Goal: Feedback & Contribution: Leave review/rating

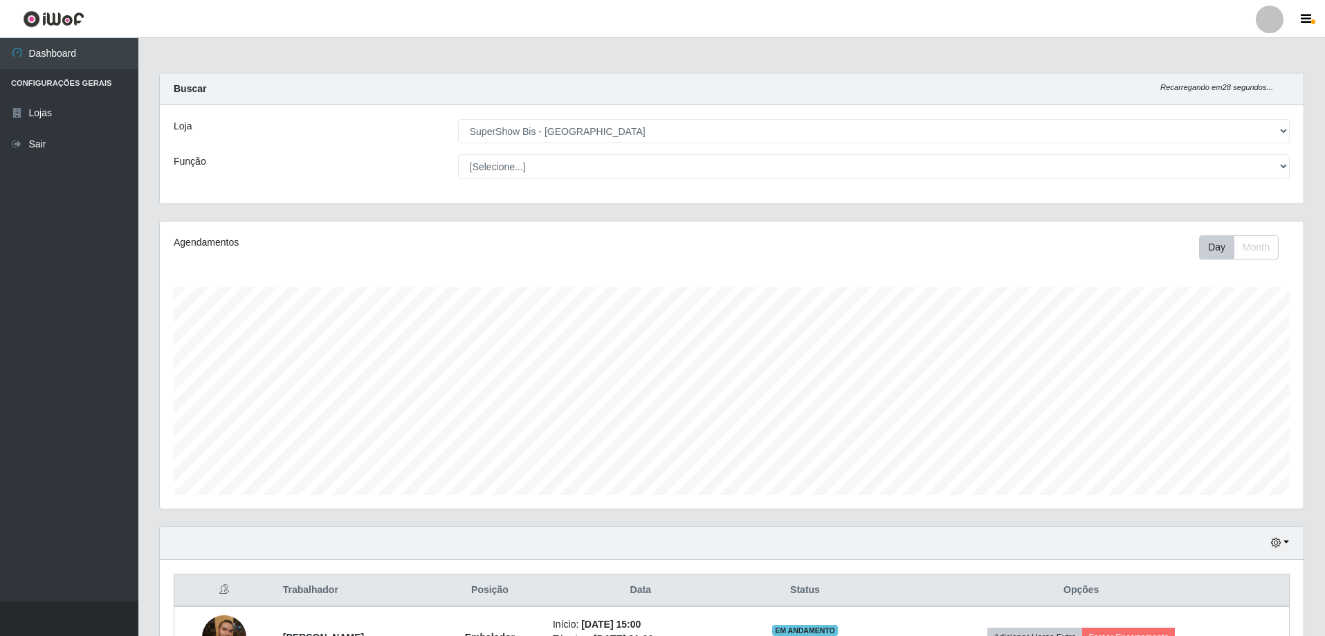
select select "59"
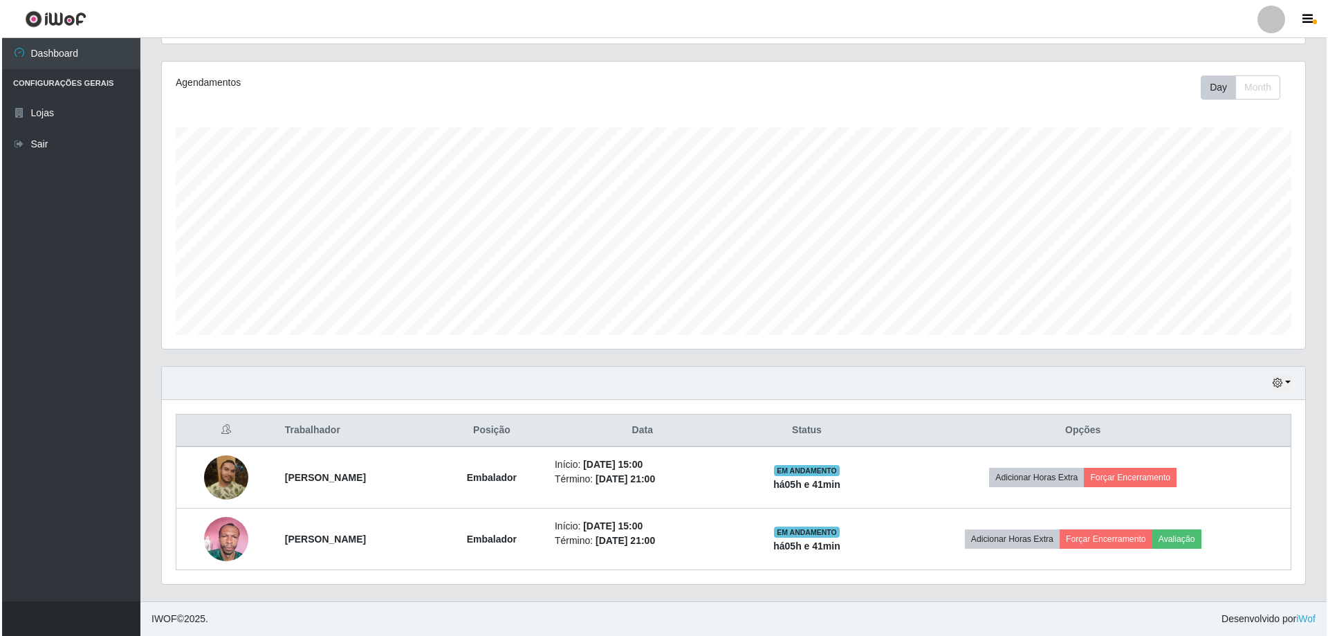
scroll to position [287, 1144]
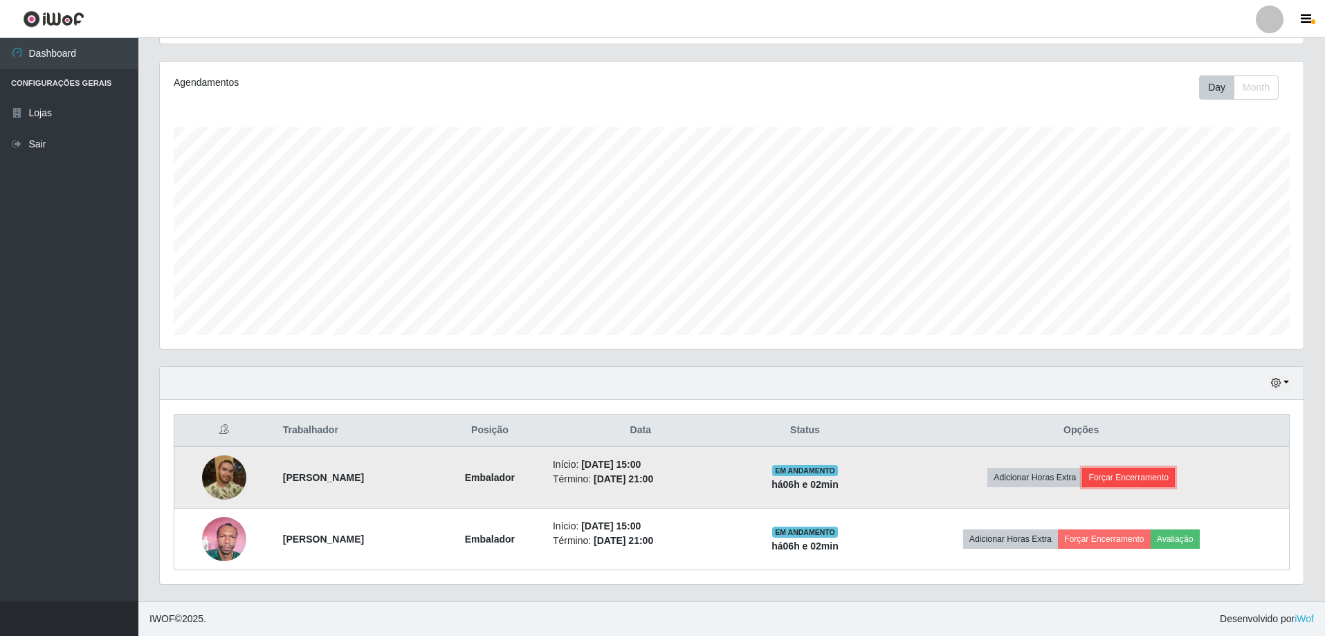
click at [1138, 477] on button "Forçar Encerramento" at bounding box center [1128, 477] width 93 height 19
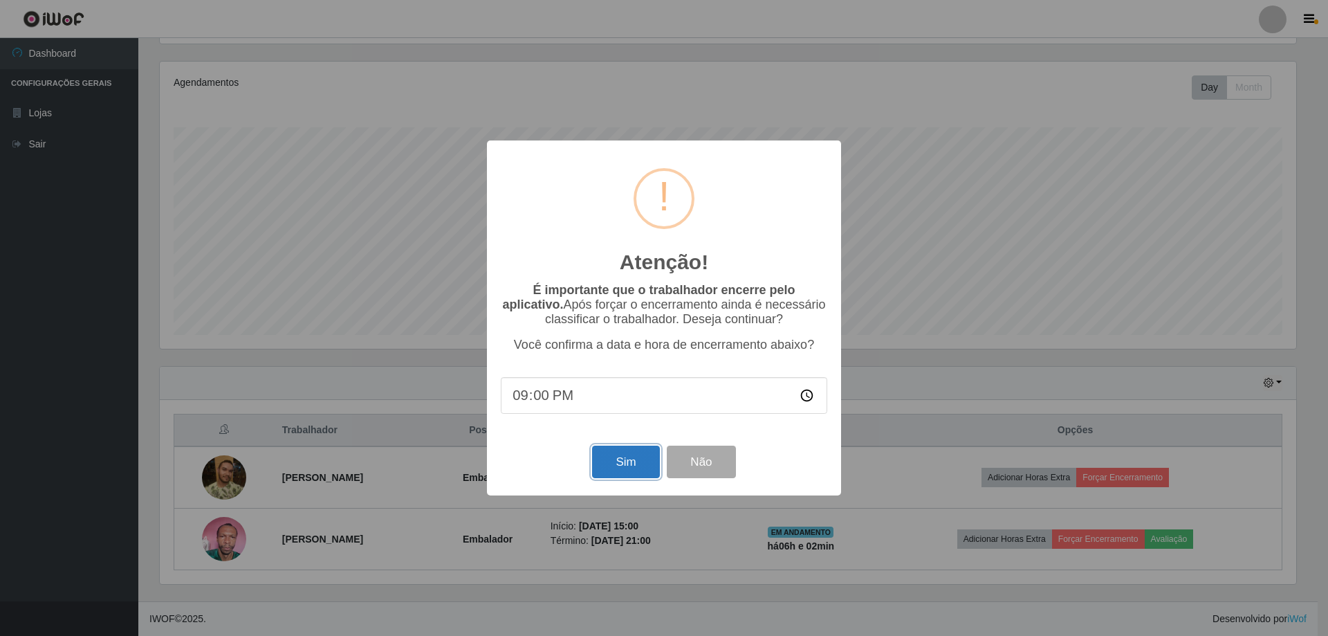
click at [615, 465] on button "Sim" at bounding box center [625, 462] width 67 height 33
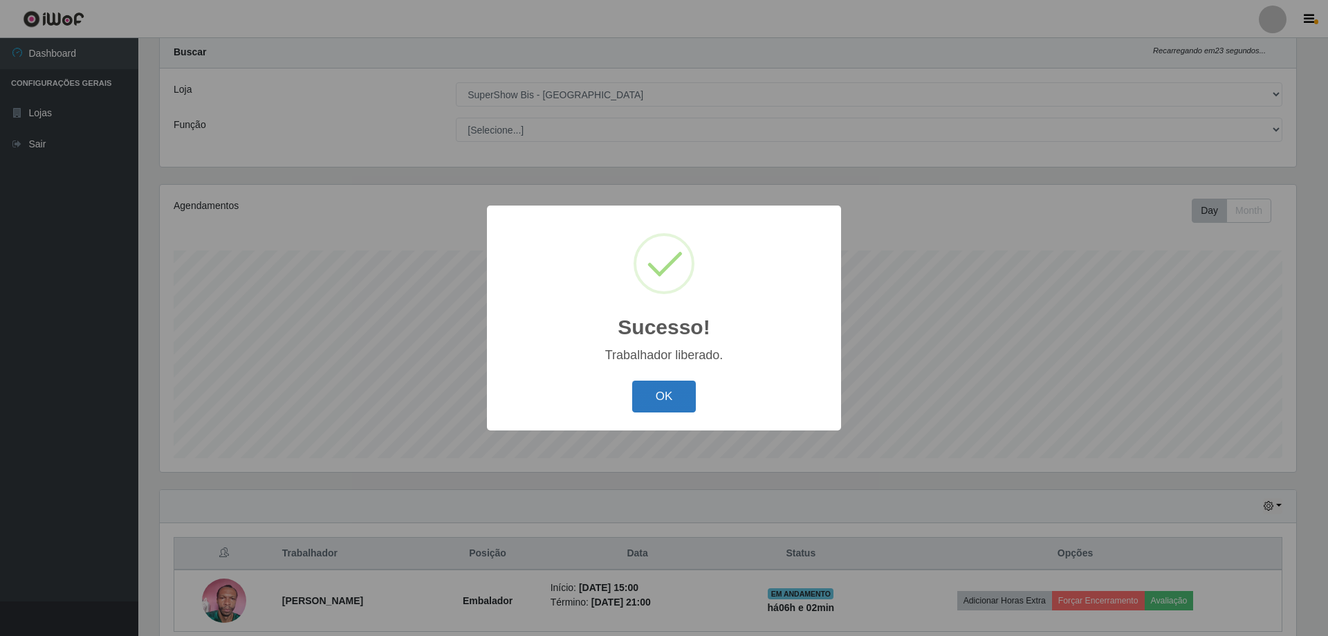
click at [675, 394] on button "OK" at bounding box center [664, 397] width 64 height 33
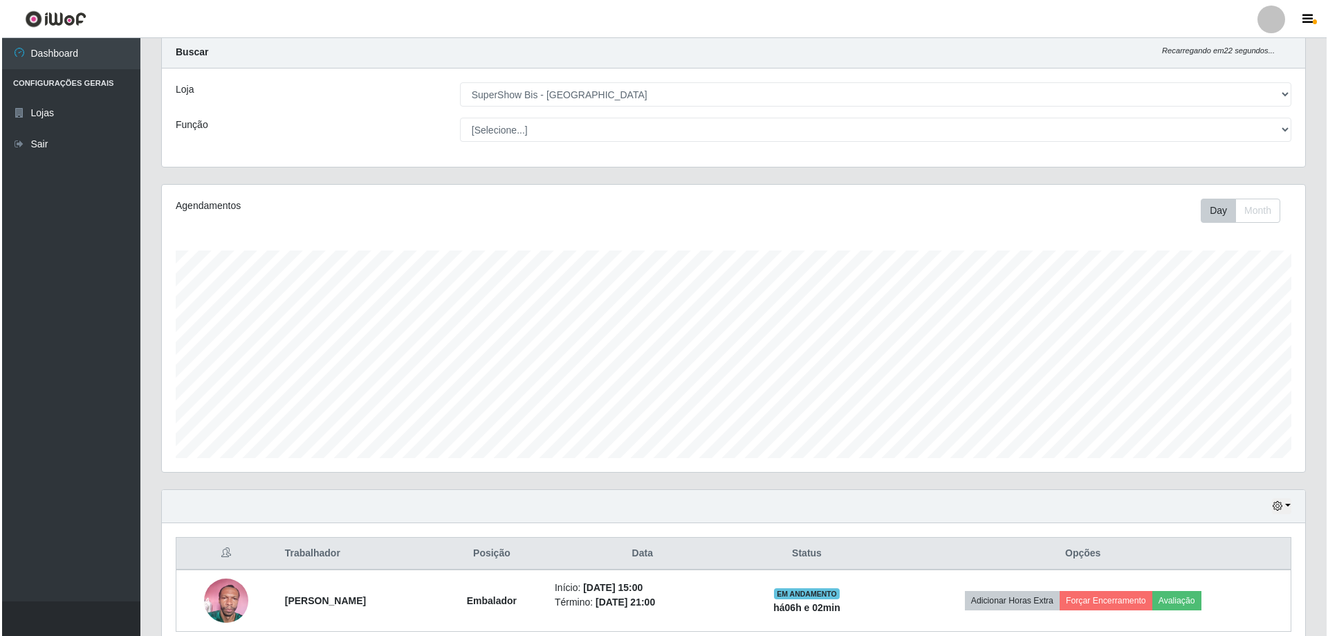
scroll to position [287, 1144]
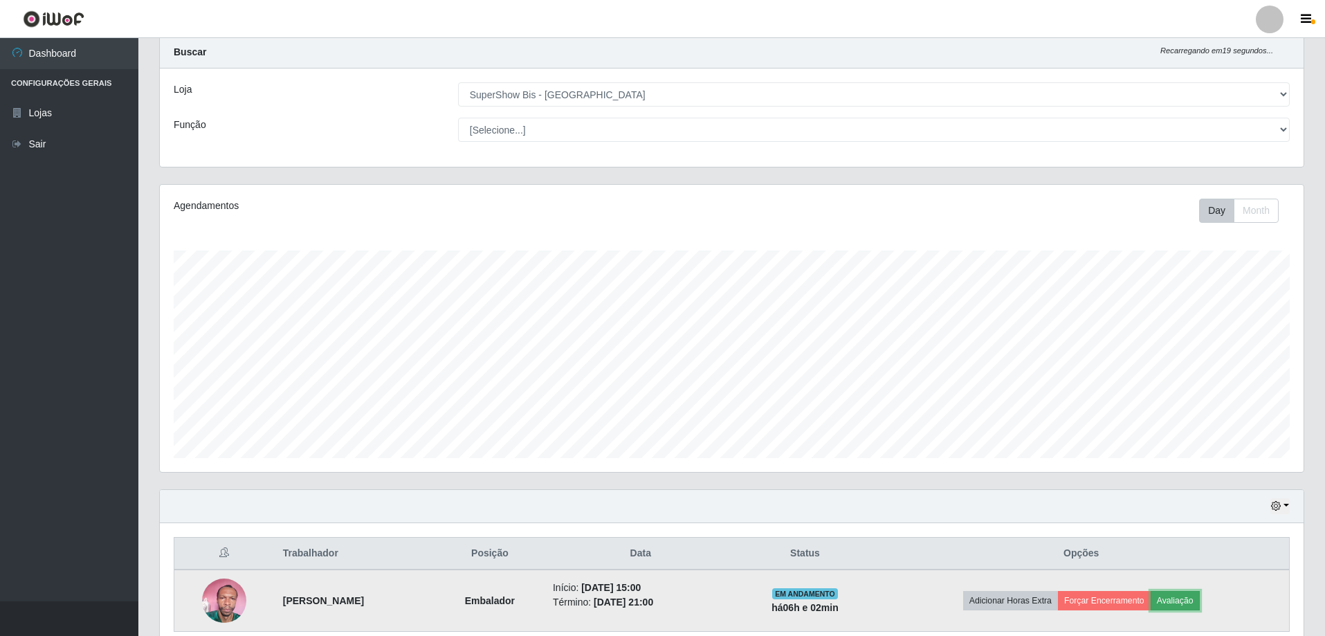
click at [1200, 601] on button "Avaliação" at bounding box center [1175, 600] width 49 height 19
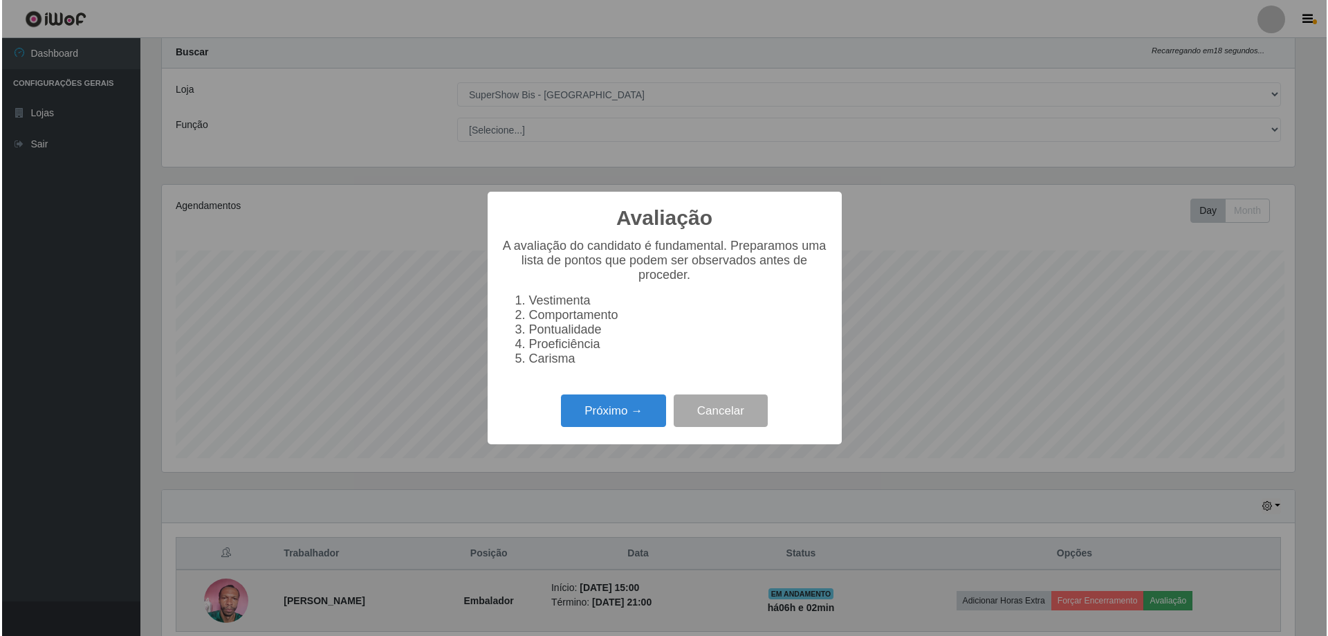
scroll to position [287, 1137]
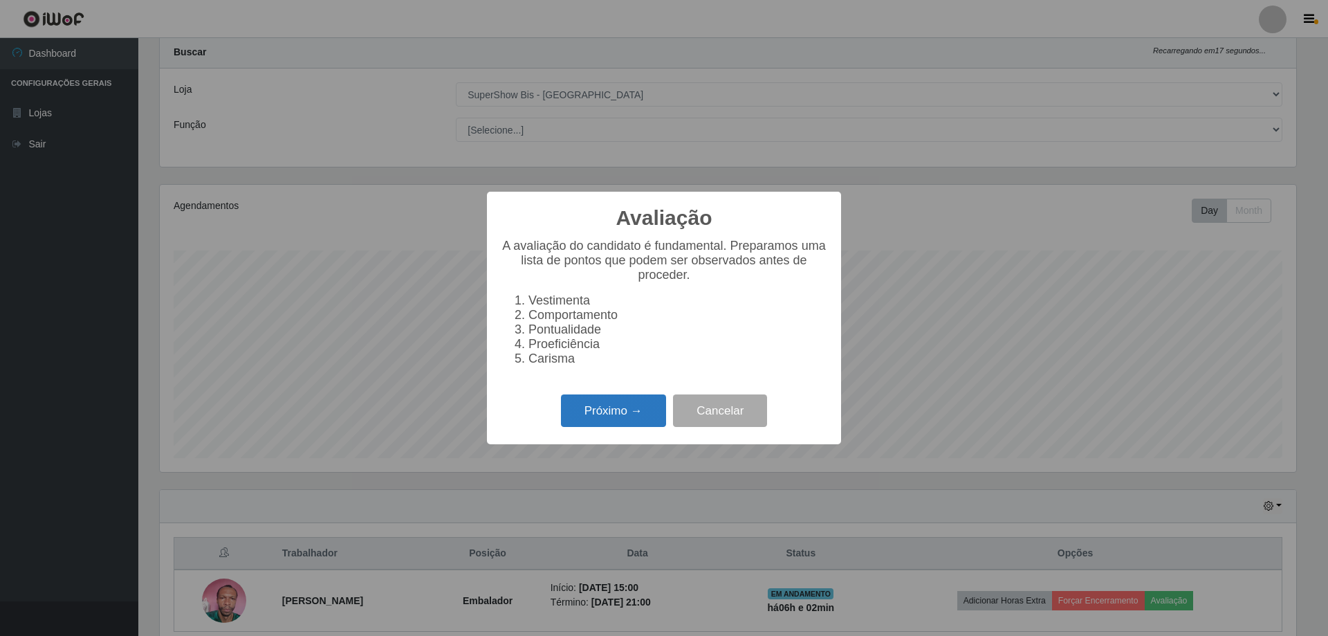
click at [621, 416] on button "Próximo →" at bounding box center [613, 410] width 105 height 33
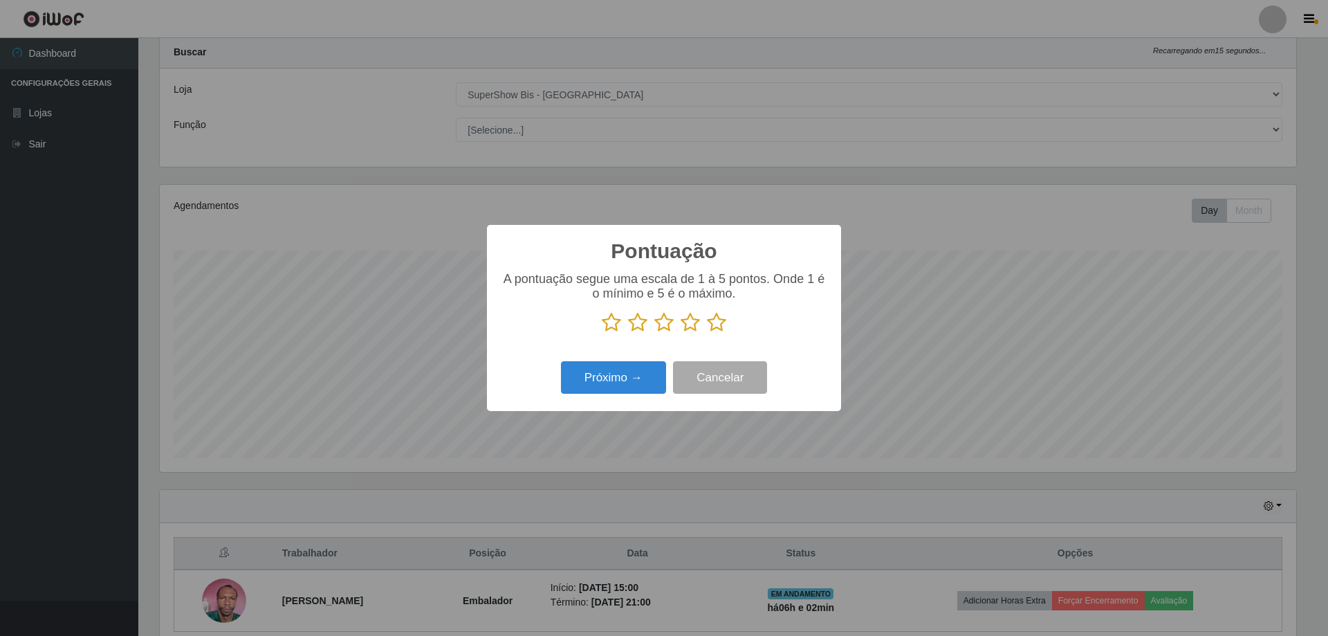
click at [713, 325] on icon at bounding box center [716, 322] width 19 height 21
click at [707, 333] on input "radio" at bounding box center [707, 333] width 0 height 0
click at [640, 376] on button "Próximo →" at bounding box center [613, 377] width 105 height 33
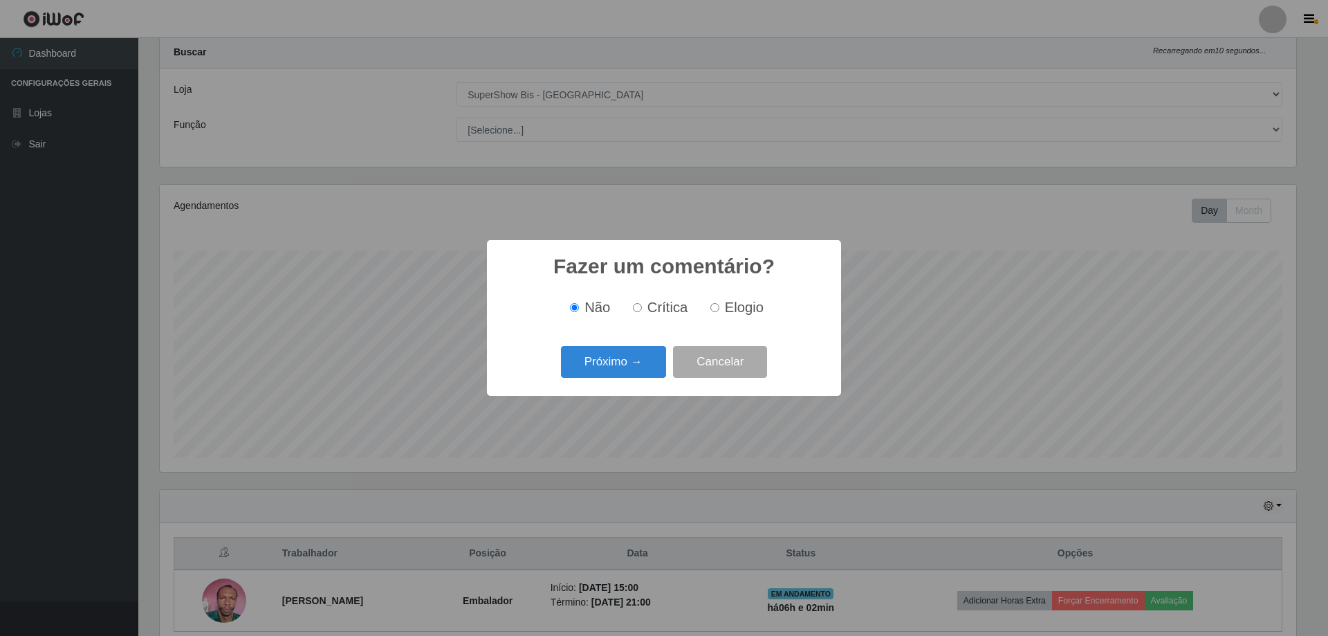
click at [715, 311] on input "Elogio" at bounding box center [715, 307] width 9 height 9
radio input "true"
click at [607, 358] on button "Próximo →" at bounding box center [613, 362] width 105 height 33
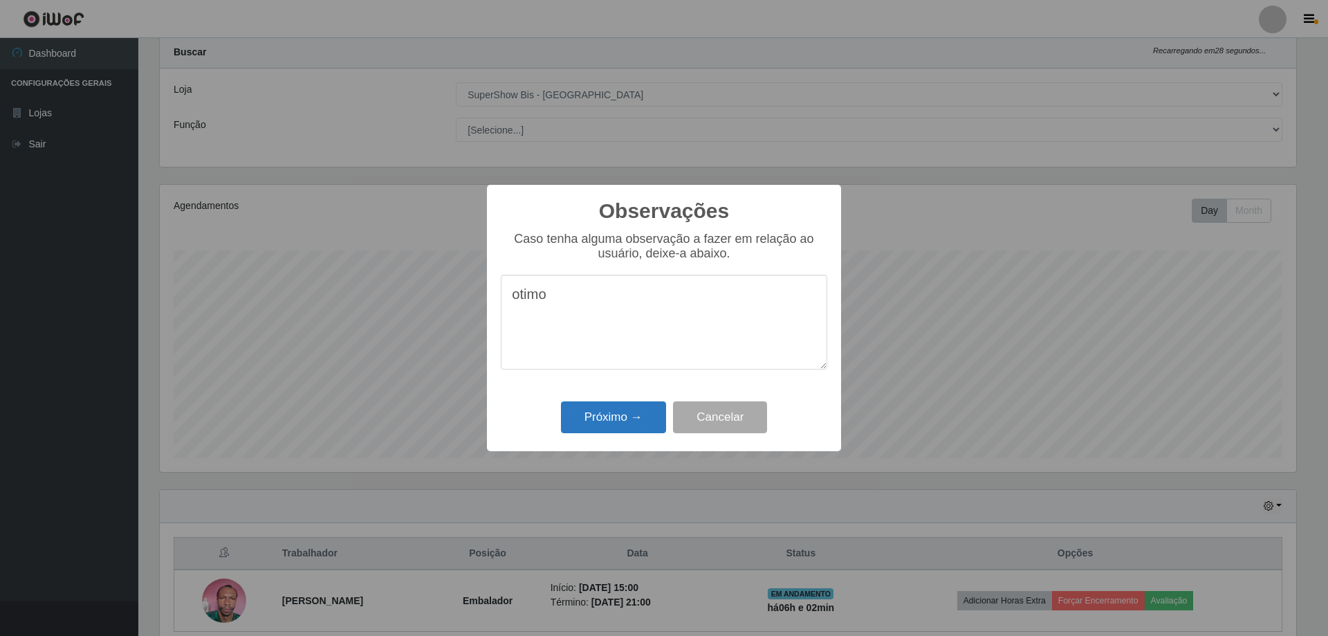
type textarea "otimo"
click at [616, 425] on button "Próximo →" at bounding box center [613, 417] width 105 height 33
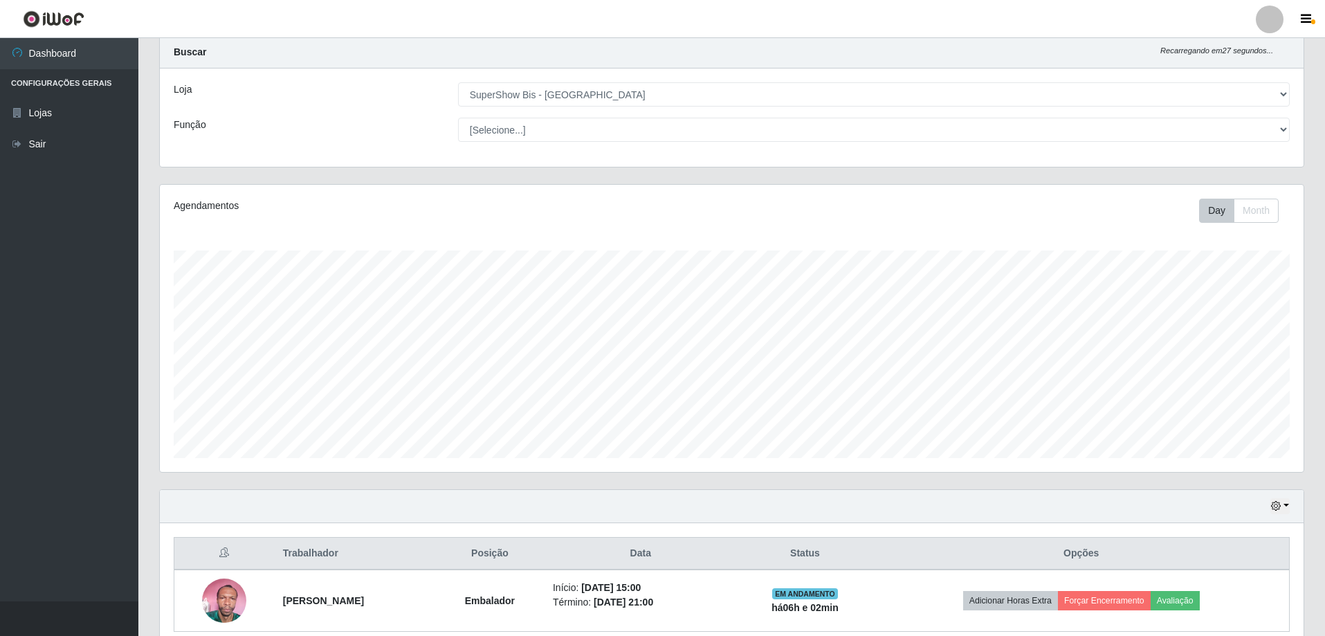
scroll to position [287, 1144]
